Goal: Information Seeking & Learning: Learn about a topic

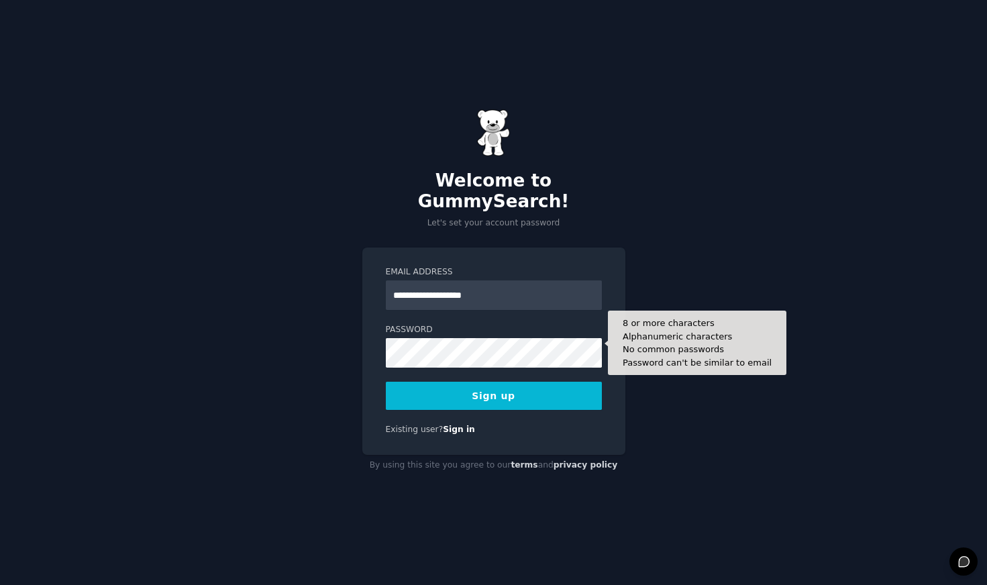
type input "**********"
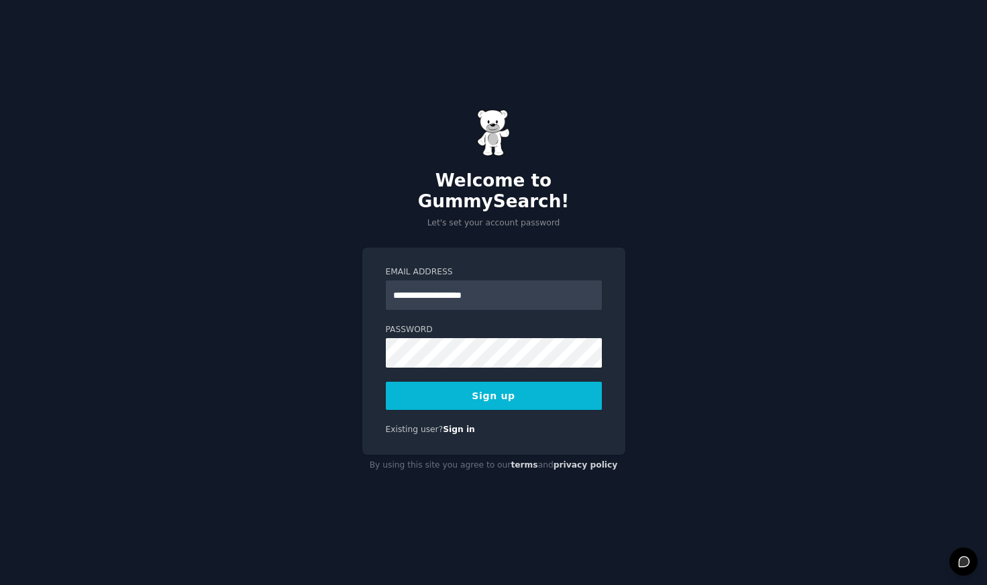
click at [788, 371] on div "**********" at bounding box center [493, 292] width 987 height 585
click at [474, 385] on button "Sign up" at bounding box center [494, 396] width 216 height 28
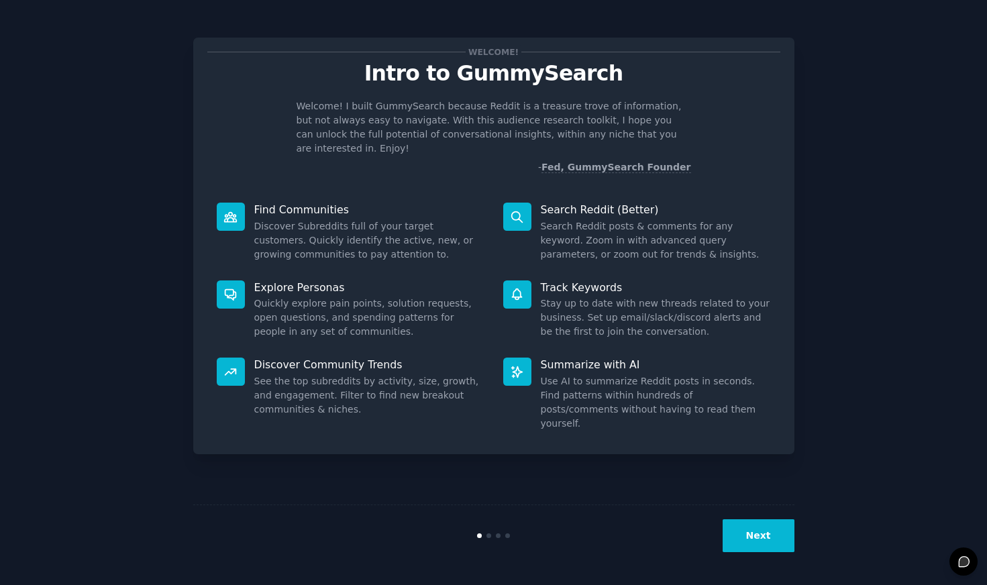
click at [899, 321] on div "Welcome! Intro to GummySearch Welcome! I built GummySearch because Reddit is a …" at bounding box center [494, 293] width 950 height 548
click at [866, 238] on div "Welcome! Intro to GummySearch Welcome! I built GummySearch because Reddit is a …" at bounding box center [494, 293] width 950 height 548
click at [763, 540] on button "Next" at bounding box center [759, 536] width 72 height 33
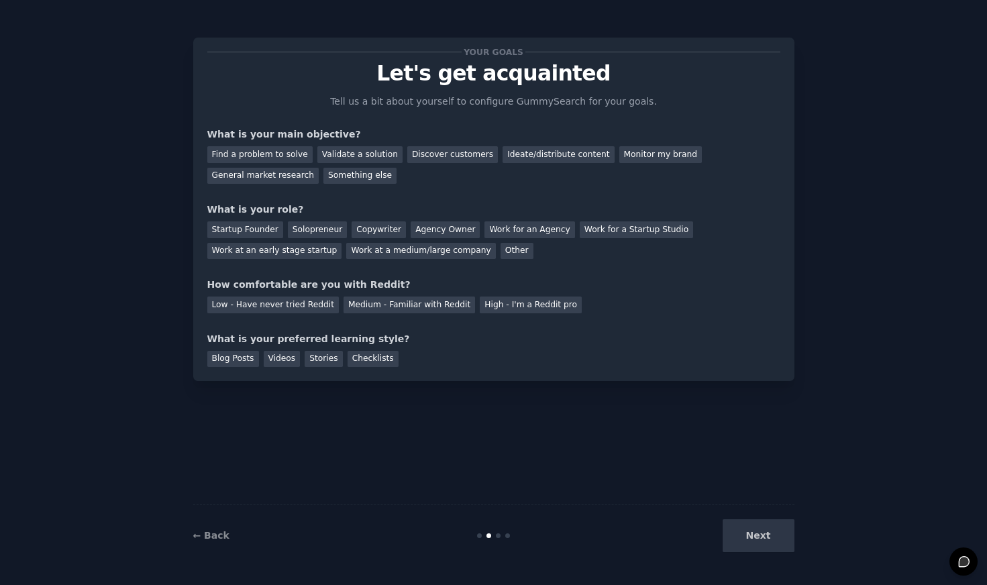
click at [757, 534] on div "Next" at bounding box center [694, 536] width 201 height 33
click at [763, 540] on div "Next" at bounding box center [694, 536] width 201 height 33
click at [766, 544] on div "Next" at bounding box center [694, 536] width 201 height 33
click at [245, 155] on div "Find a problem to solve" at bounding box center [259, 154] width 105 height 17
click at [354, 150] on div "Validate a solution" at bounding box center [360, 154] width 85 height 17
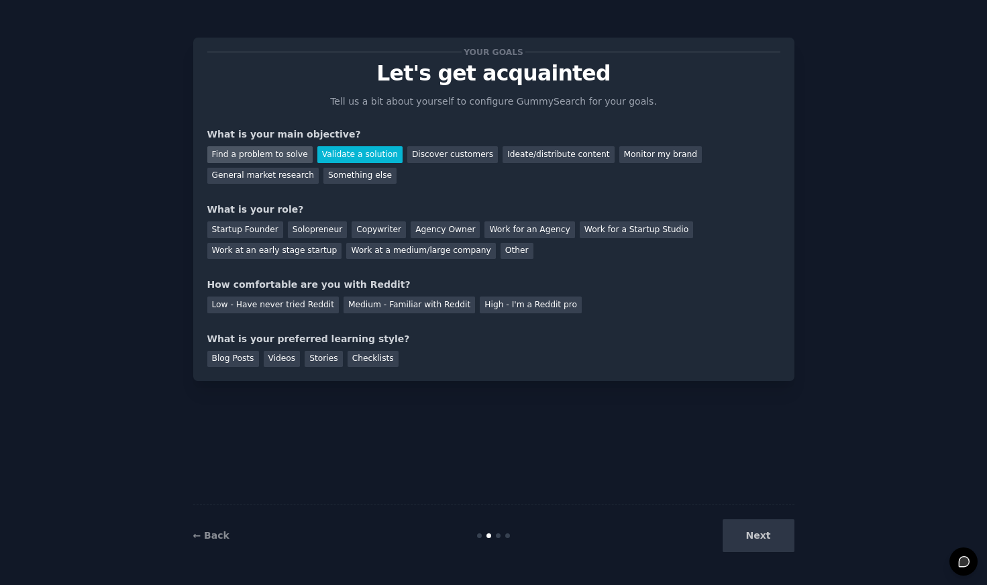
click at [285, 152] on div "Find a problem to solve" at bounding box center [259, 154] width 105 height 17
click at [237, 230] on div "Startup Founder" at bounding box center [245, 230] width 76 height 17
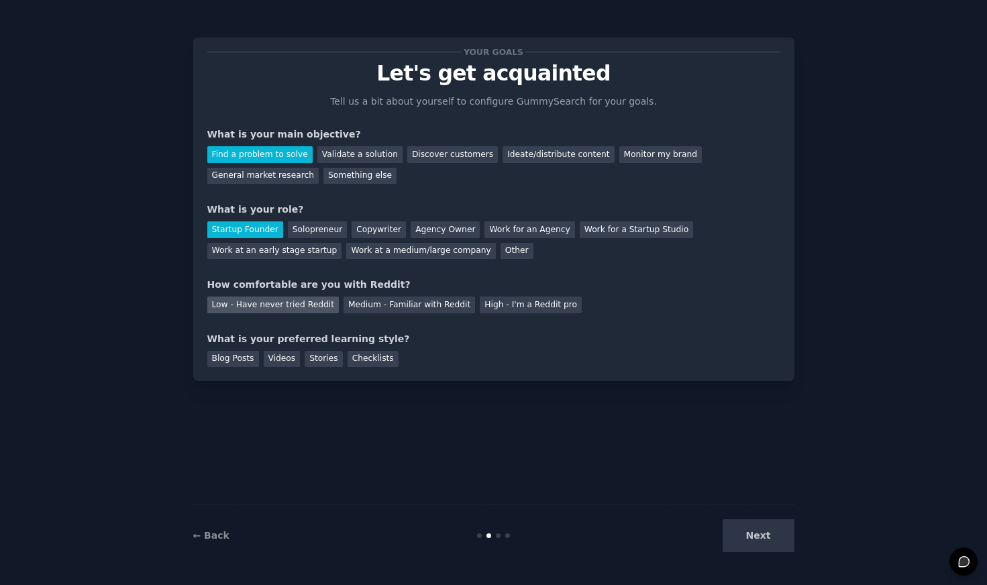
click at [270, 304] on div "Low - Have never tried Reddit" at bounding box center [273, 305] width 132 height 17
click at [283, 357] on div "Videos" at bounding box center [282, 359] width 37 height 17
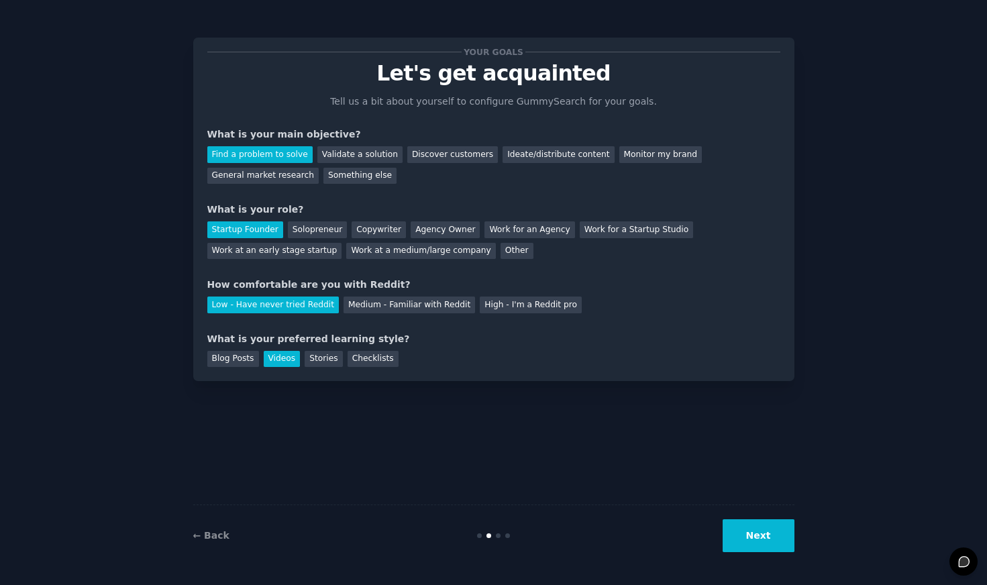
click at [767, 539] on button "Next" at bounding box center [759, 536] width 72 height 33
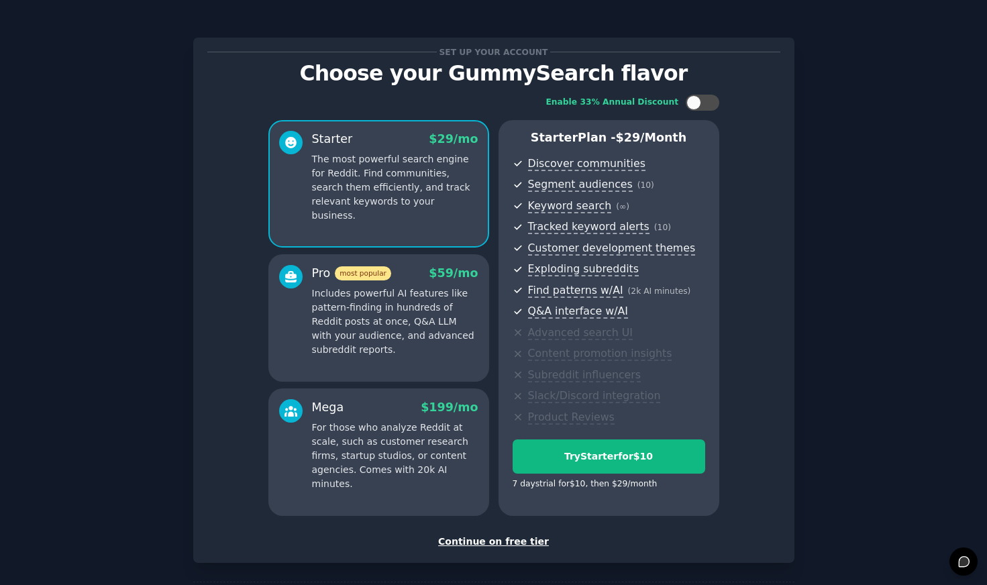
click at [516, 541] on div "Continue on free tier" at bounding box center [493, 542] width 573 height 14
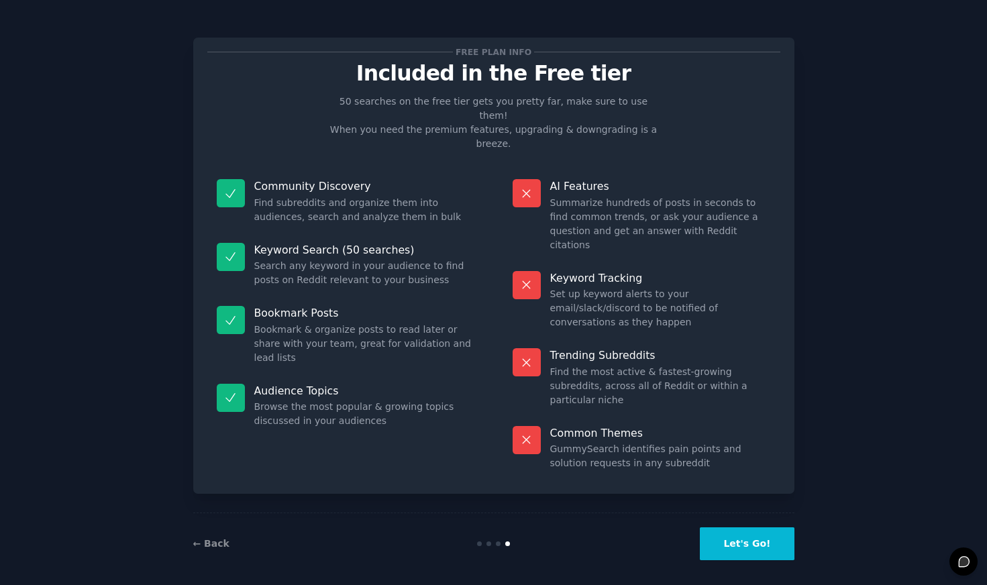
click at [754, 535] on button "Let's Go!" at bounding box center [747, 544] width 94 height 33
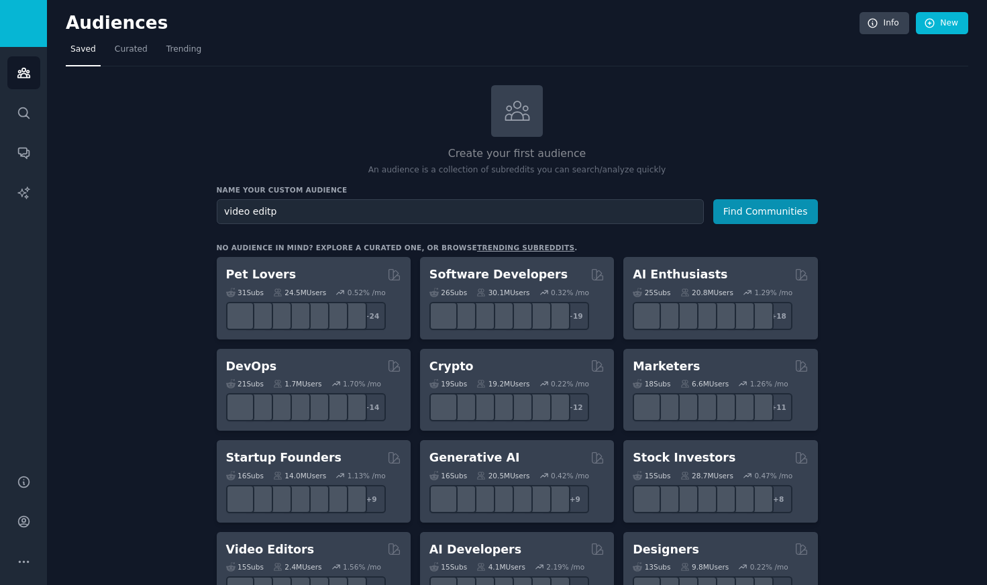
type input "video edit"
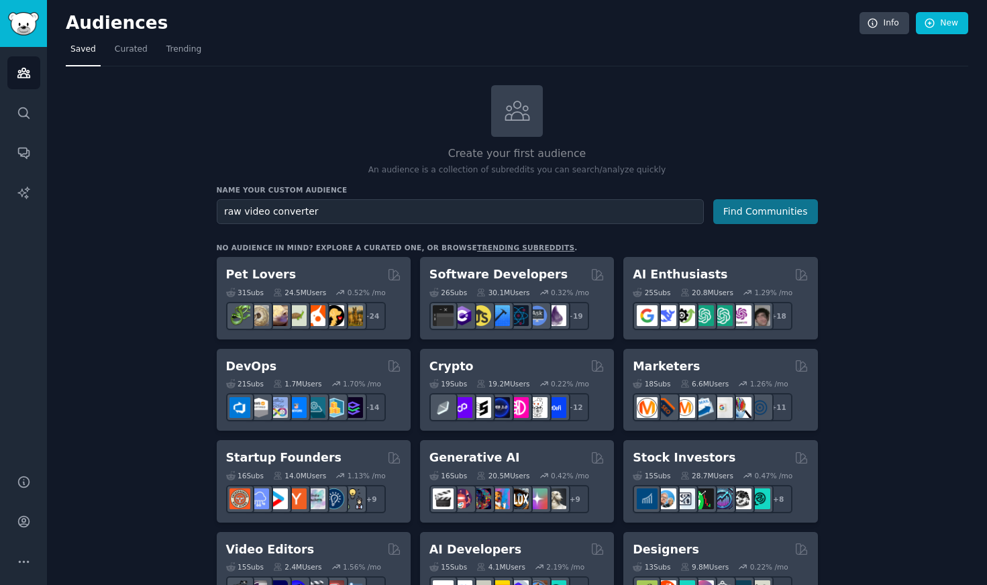
type input "raw video converter"
click at [764, 212] on button "Find Communities" at bounding box center [766, 211] width 105 height 25
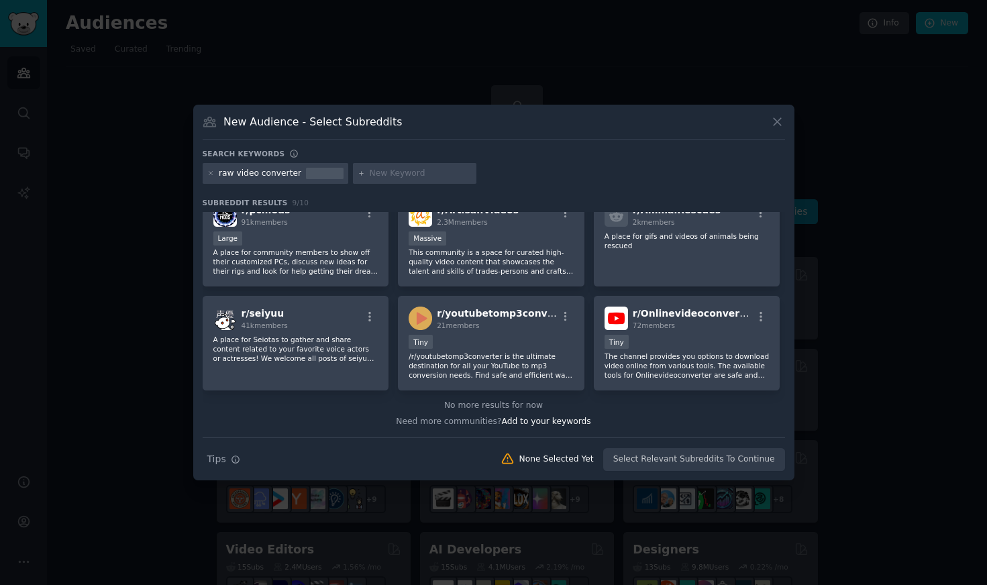
scroll to position [123, 0]
click at [780, 128] on icon at bounding box center [778, 122] width 14 height 14
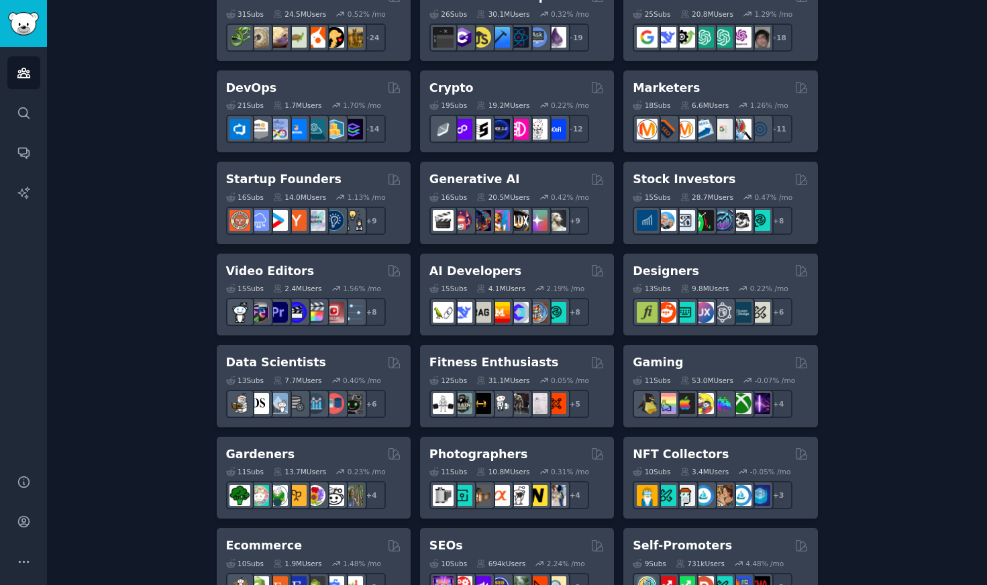
scroll to position [280, 0]
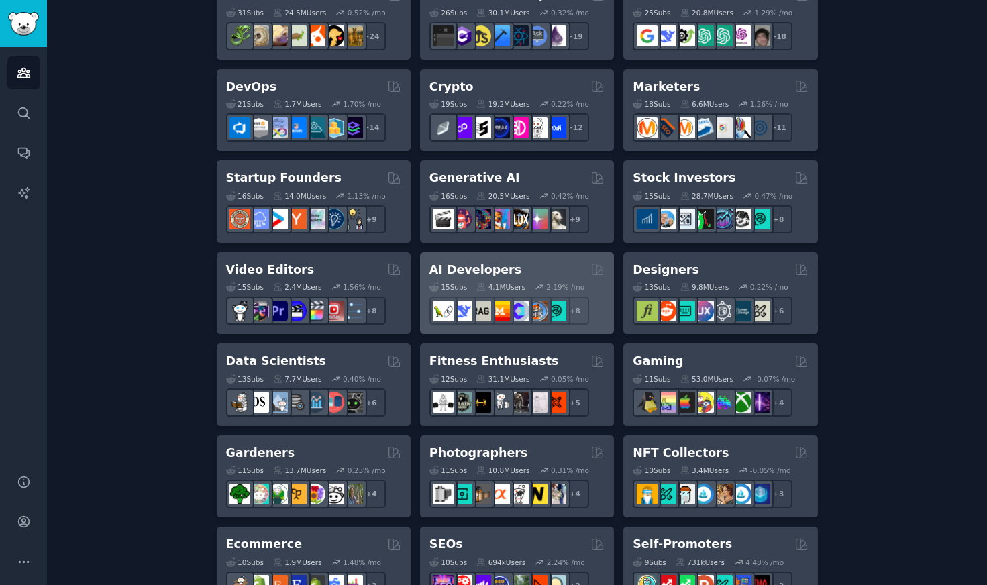
click at [462, 264] on h2 "AI Developers" at bounding box center [476, 270] width 92 height 17
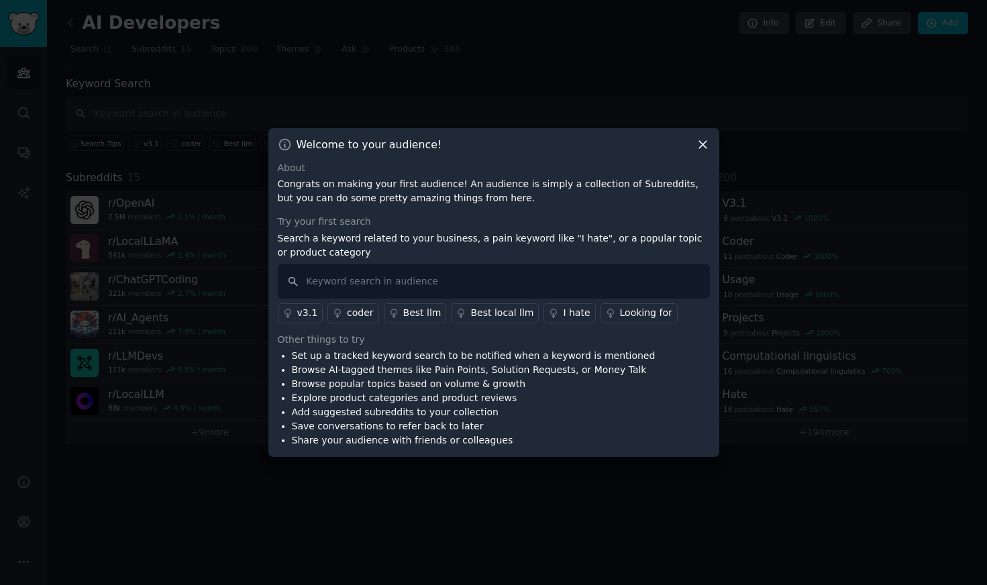
click at [703, 143] on icon at bounding box center [703, 145] width 14 height 14
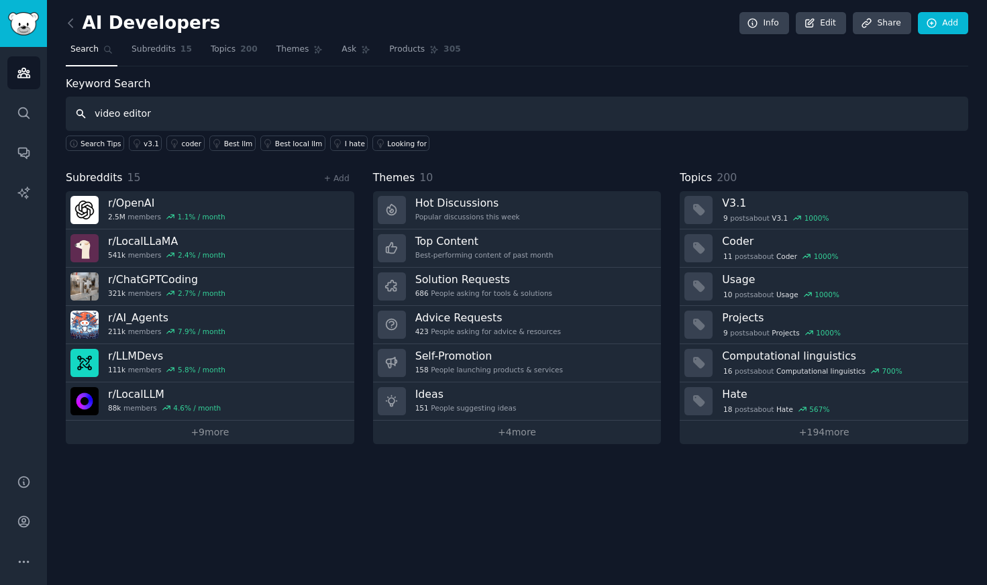
type input "video editor"
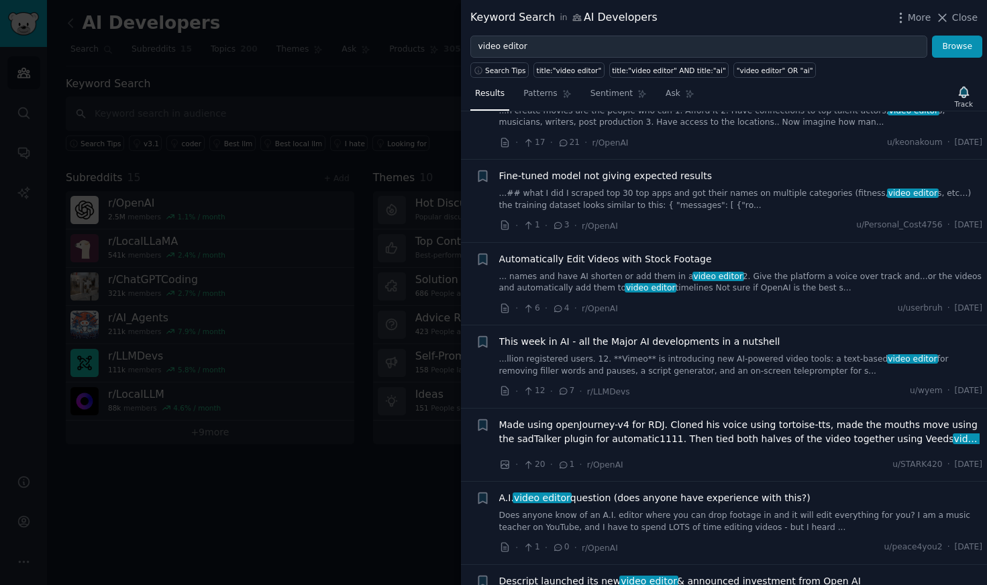
scroll to position [1846, 0]
